Goal: Manage account settings

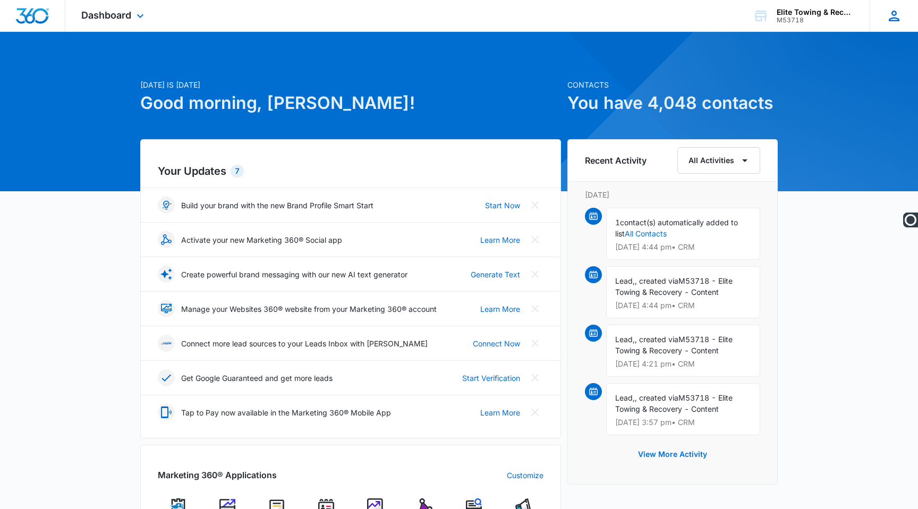
click at [898, 17] on icon at bounding box center [894, 16] width 16 height 16
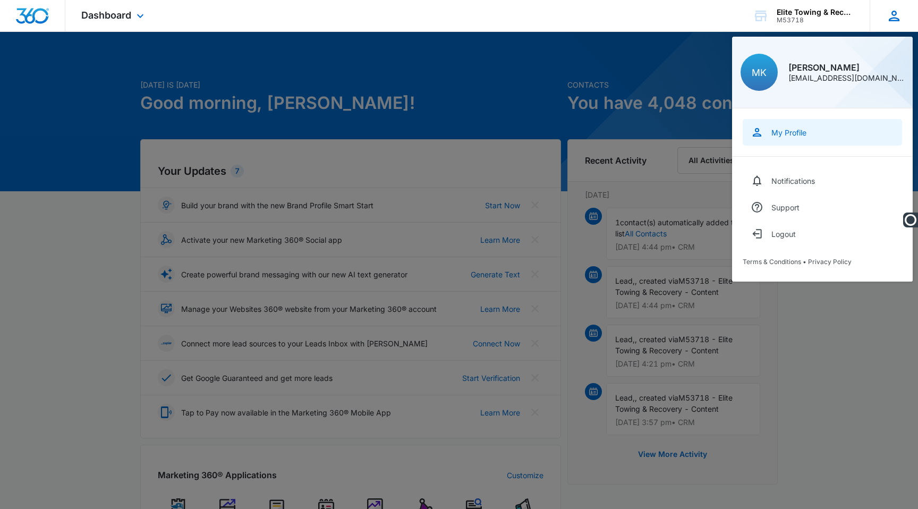
click at [783, 141] on link "My Profile" at bounding box center [822, 132] width 159 height 27
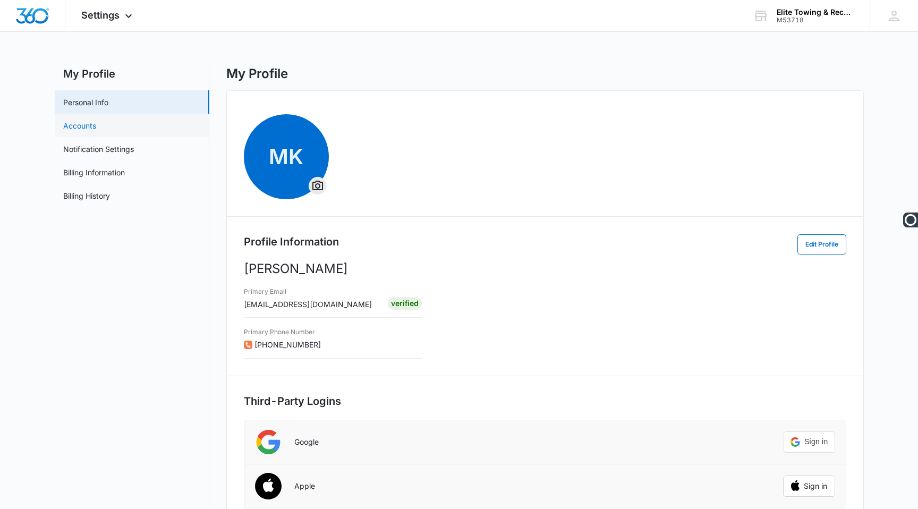
click at [87, 130] on link "Accounts" at bounding box center [79, 125] width 33 height 11
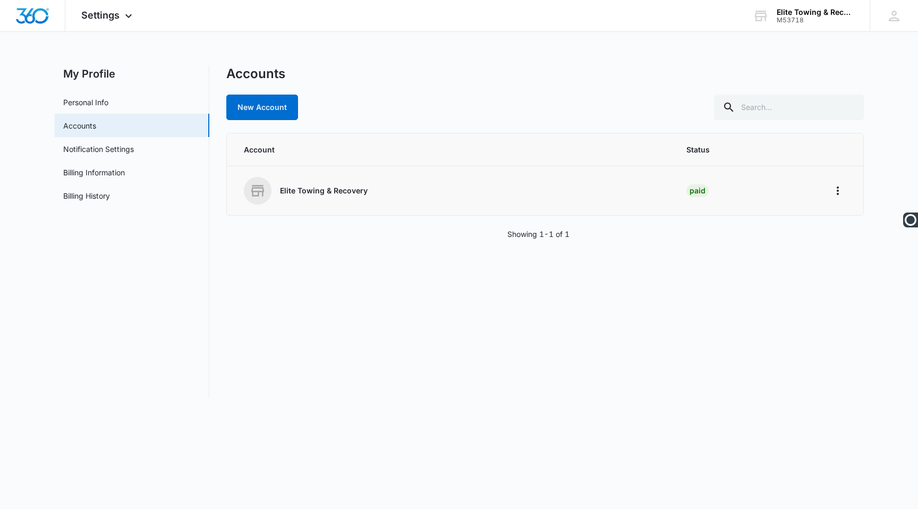
click at [325, 183] on div "Elite Towing & Recovery" at bounding box center [453, 191] width 418 height 28
click at [839, 195] on icon "Home" at bounding box center [837, 190] width 13 height 13
click at [786, 227] on button "Go to Dashboard" at bounding box center [797, 221] width 97 height 16
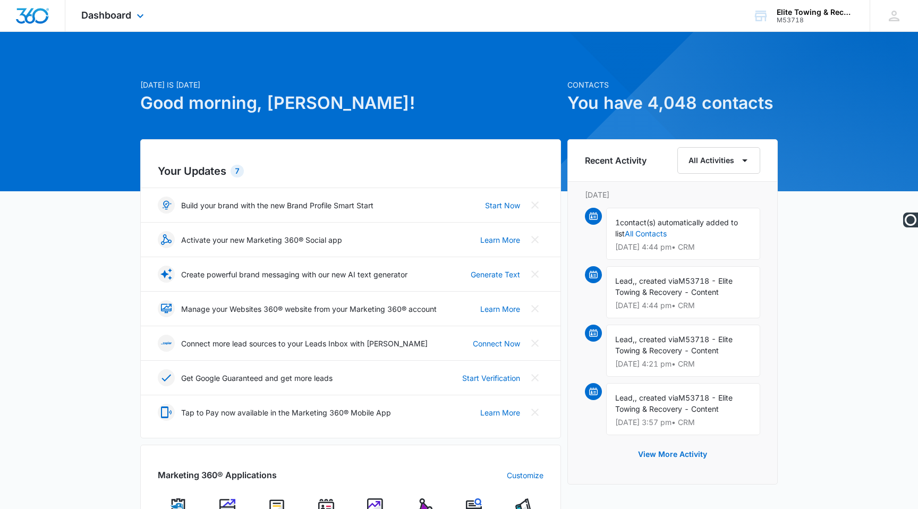
click at [133, 11] on div "Dashboard Apps Reputation Websites Forms CRM Email Social POS Content Ads Intel…" at bounding box center [113, 15] width 97 height 31
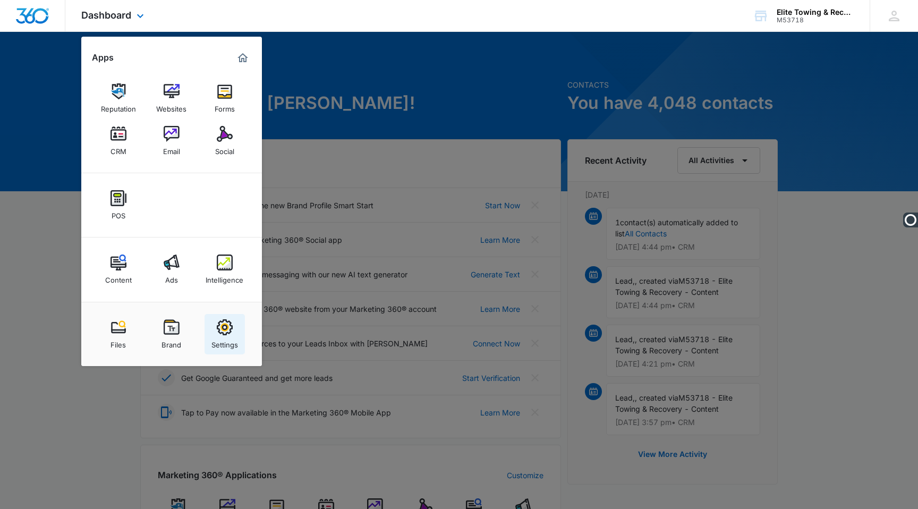
click at [226, 336] on div "Settings" at bounding box center [224, 342] width 27 height 14
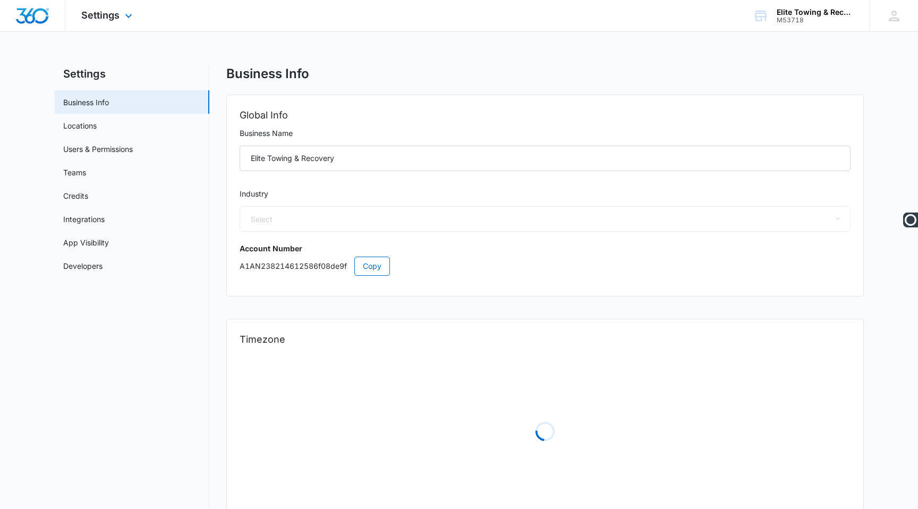
select select "US"
select select "America/Los_Angeles"
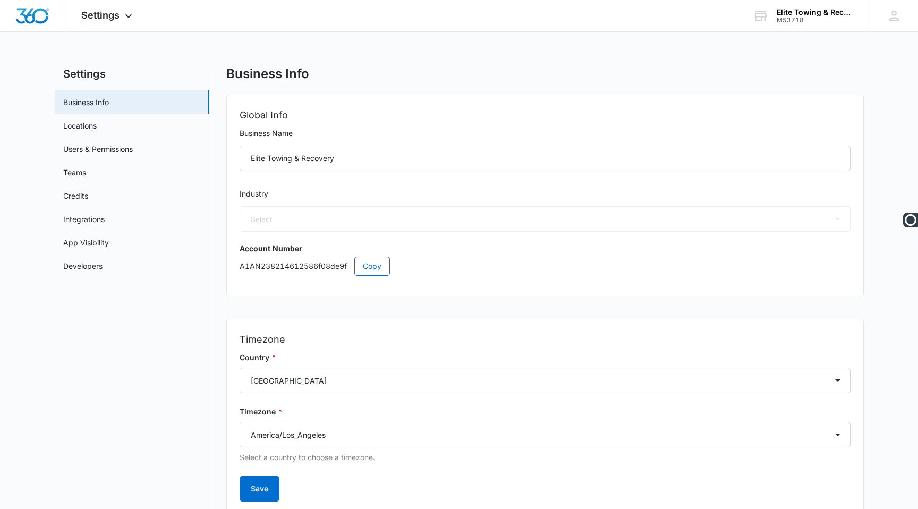
select select "44"
click at [118, 14] on span "Settings" at bounding box center [100, 15] width 38 height 11
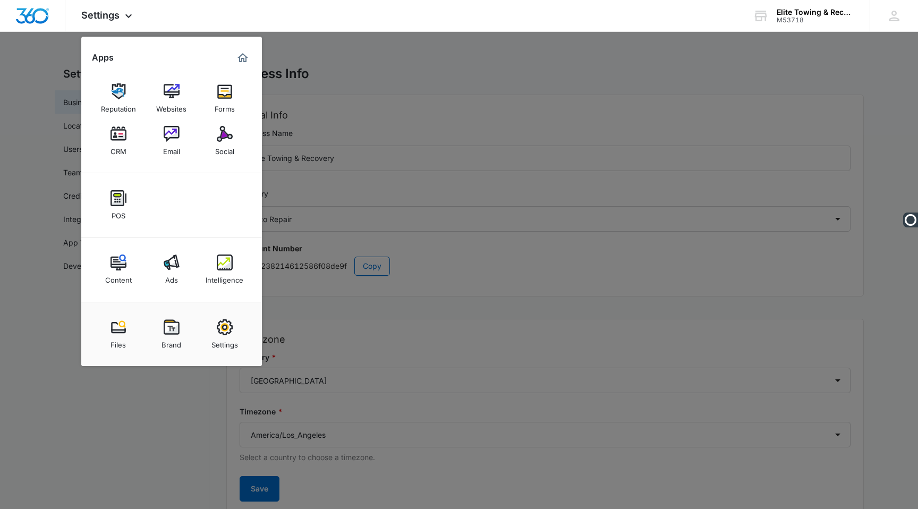
click at [779, 57] on div at bounding box center [459, 254] width 918 height 509
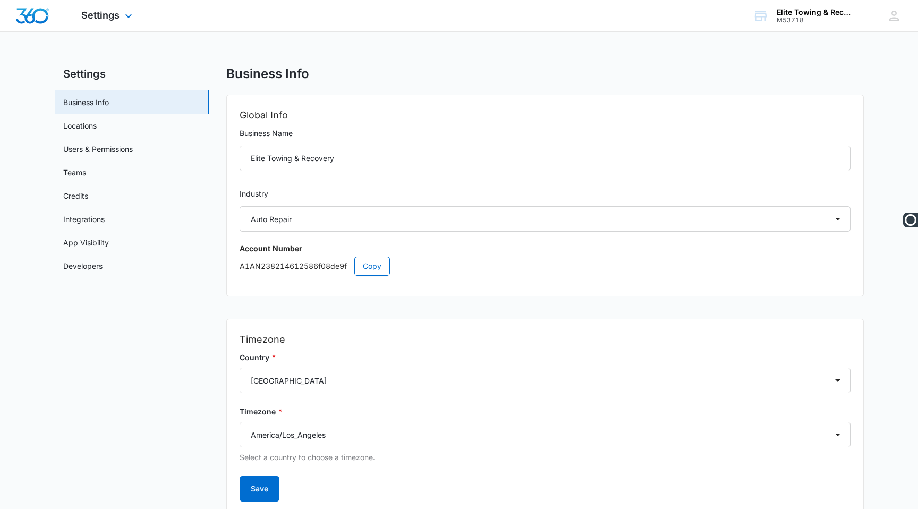
click at [789, 31] on div "Settings Apps Reputation Websites Forms CRM Email Social POS Content Ads Intell…" at bounding box center [459, 16] width 918 height 32
click at [793, 22] on div "M53718" at bounding box center [816, 19] width 78 height 7
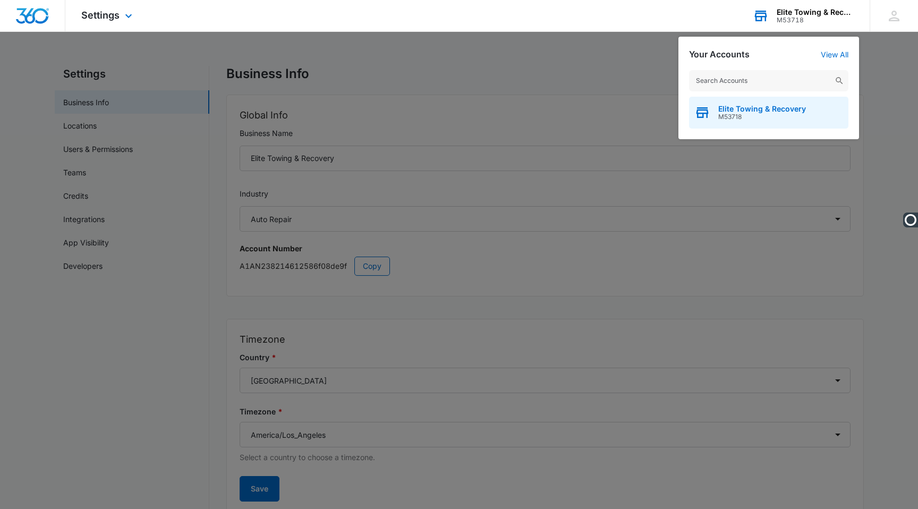
click at [778, 101] on div "Elite Towing & Recovery M53718" at bounding box center [768, 113] width 159 height 32
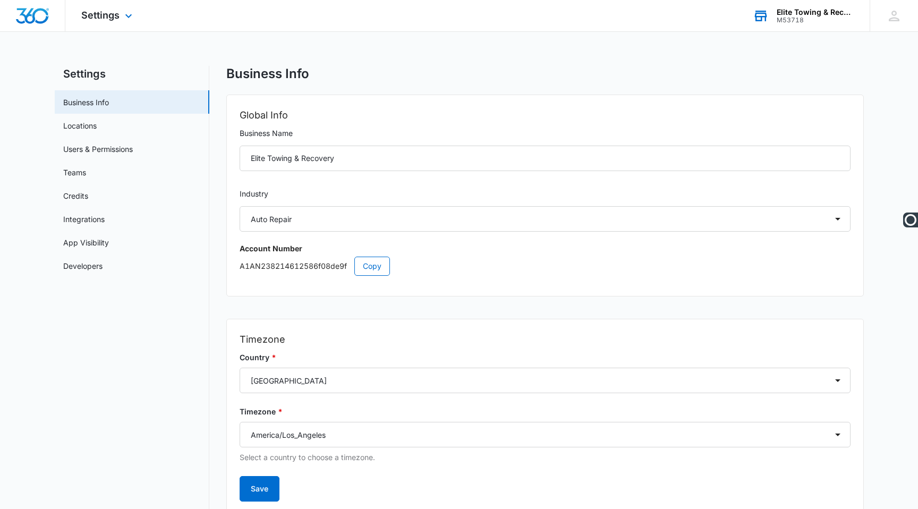
scroll to position [41, 0]
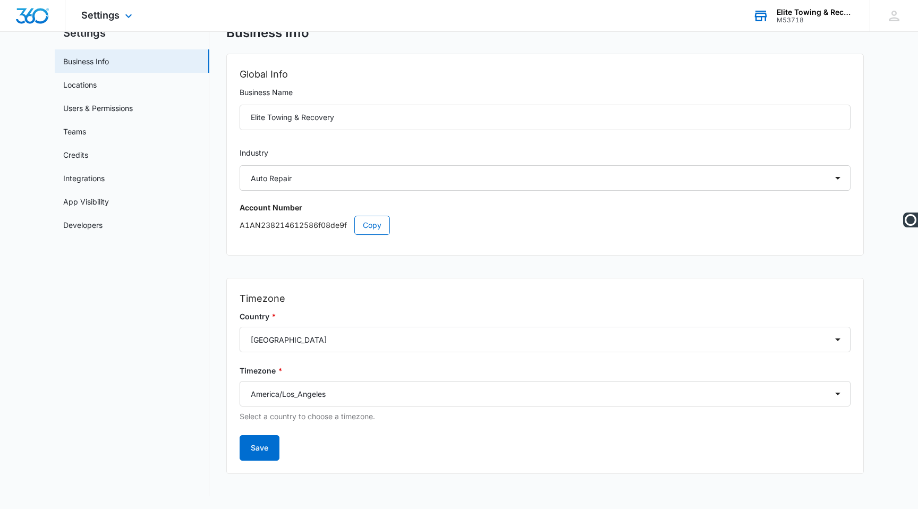
click at [824, 12] on div "Elite Towing & Recovery" at bounding box center [816, 12] width 78 height 9
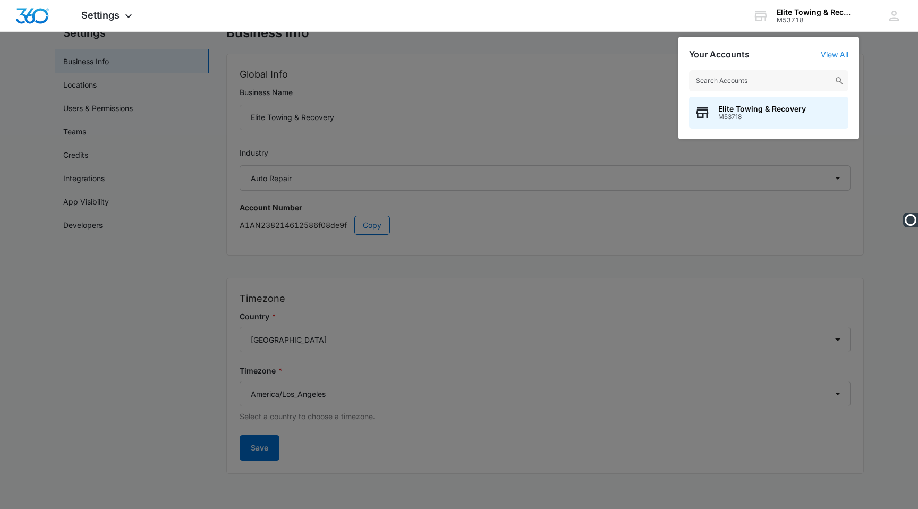
click at [834, 54] on link "View All" at bounding box center [835, 54] width 28 height 9
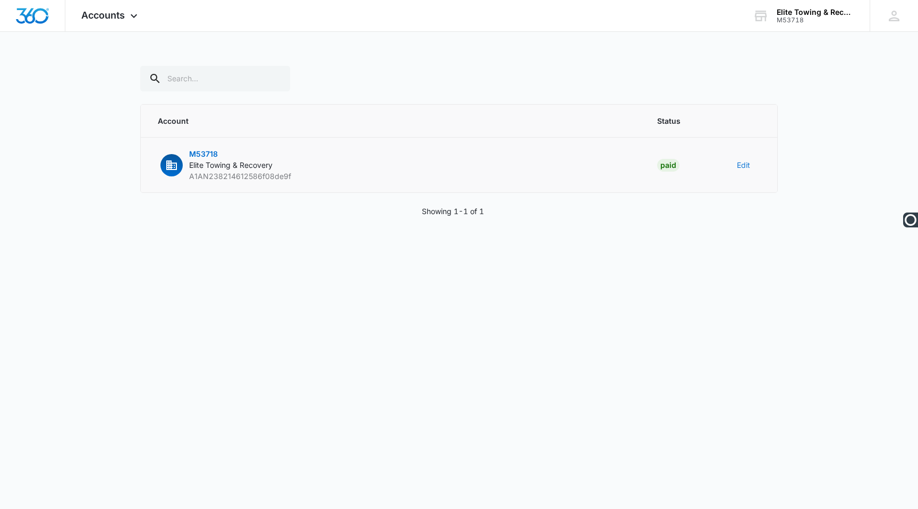
click at [738, 162] on button "Edit" at bounding box center [743, 164] width 13 height 11
select select "44"
select select "US"
select select "America/Los_Angeles"
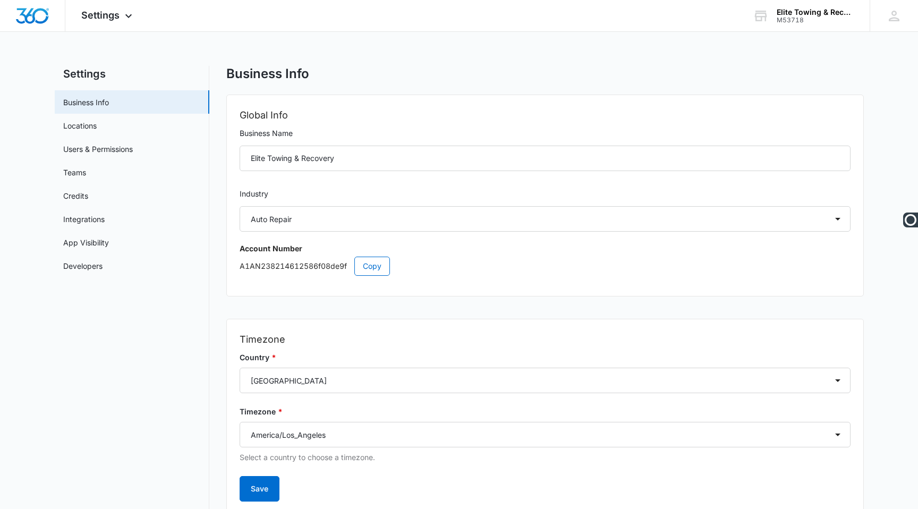
scroll to position [41, 0]
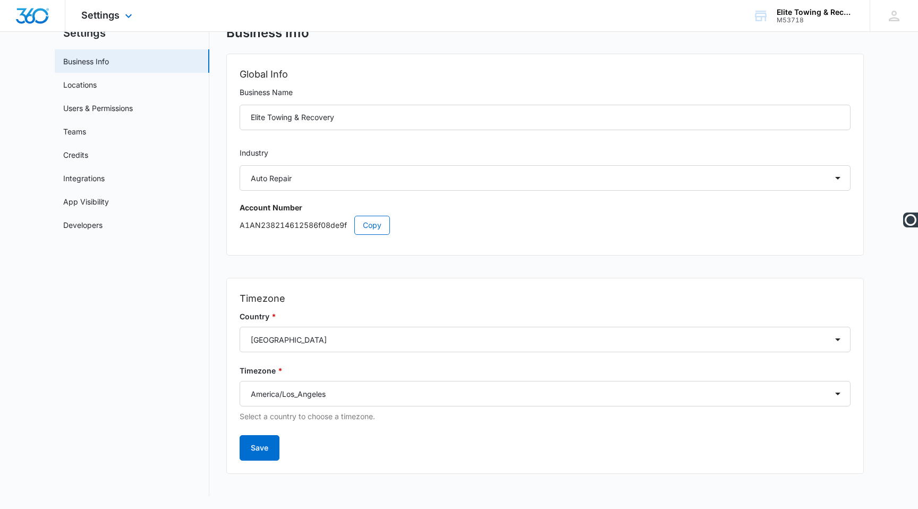
click at [34, 16] on img "Dashboard" at bounding box center [32, 16] width 34 height 16
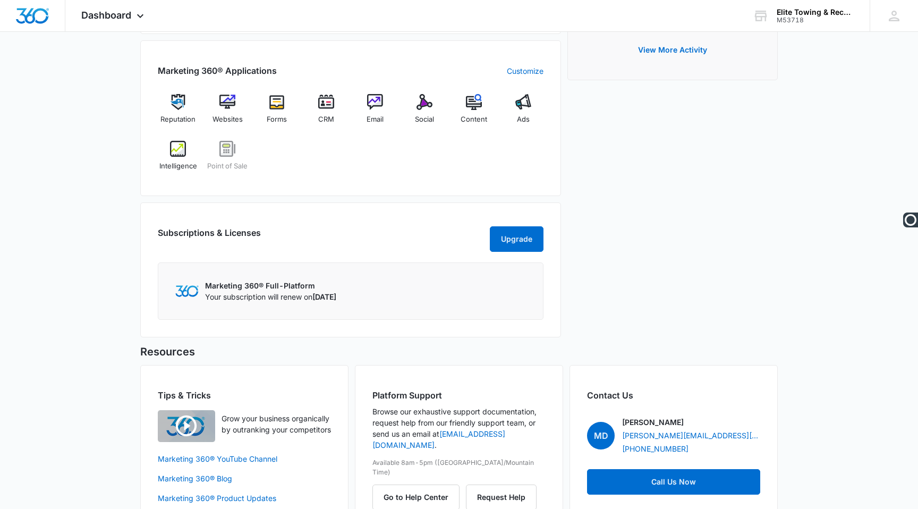
scroll to position [446, 0]
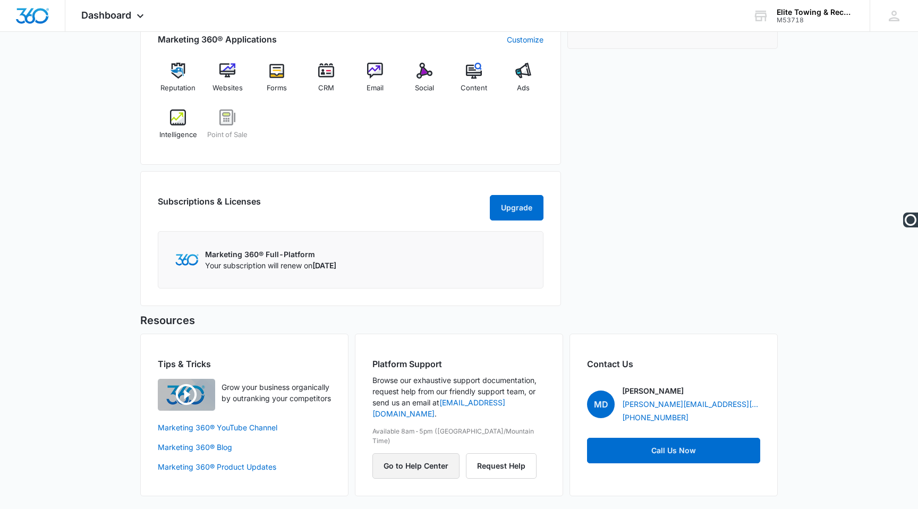
click at [398, 453] on button "Go to Help Center" at bounding box center [415, 466] width 87 height 26
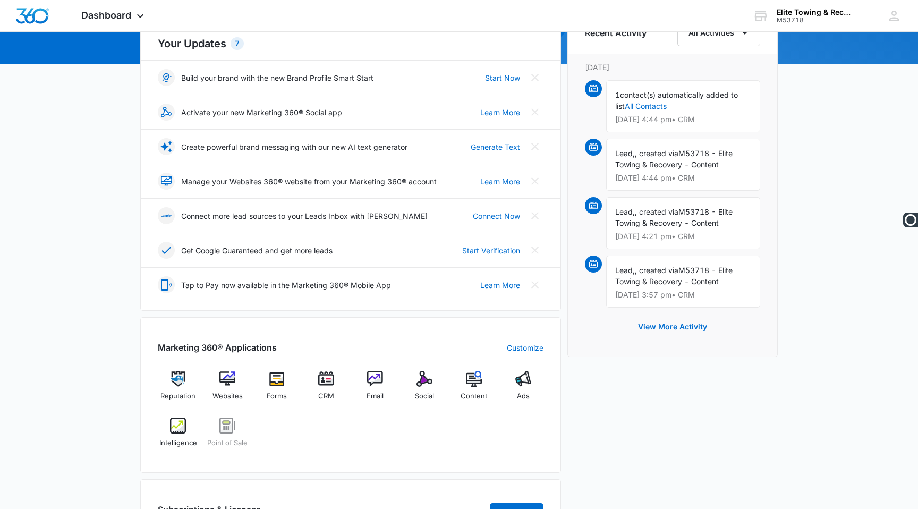
scroll to position [0, 0]
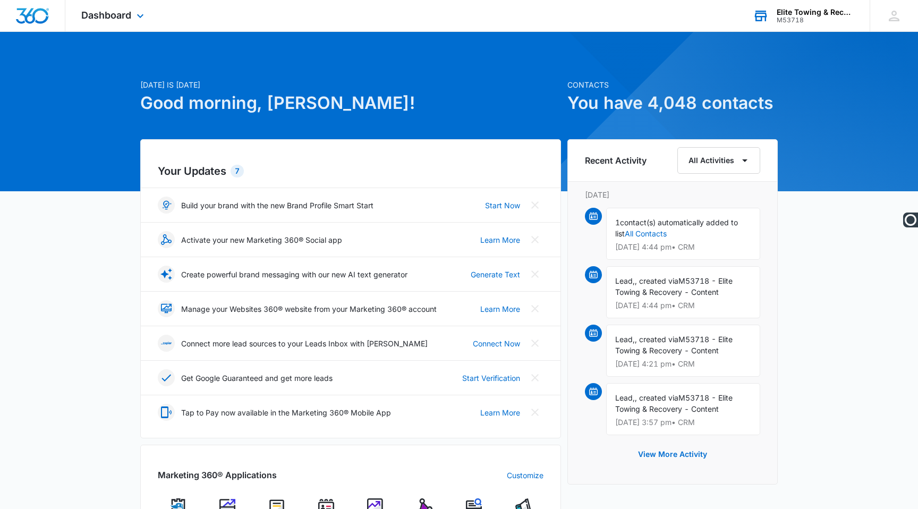
click at [814, 5] on div "Elite Towing & Recovery M53718 Your Accounts View All" at bounding box center [803, 15] width 133 height 31
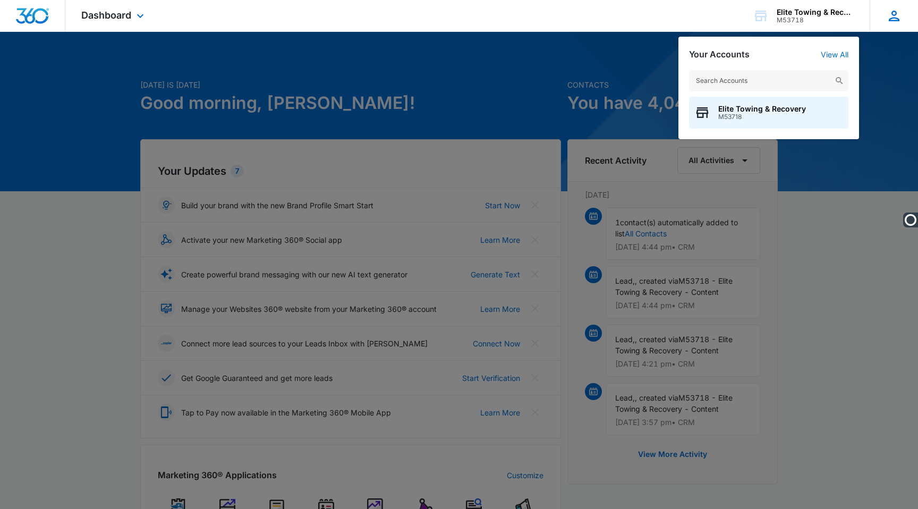
click at [893, 20] on icon at bounding box center [894, 16] width 11 height 11
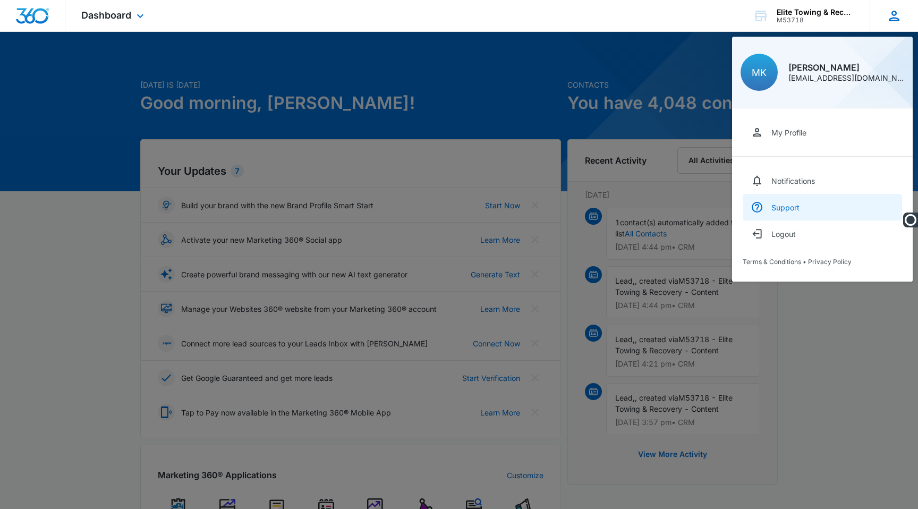
click at [780, 202] on link "Support" at bounding box center [822, 207] width 159 height 27
